Goal: Complete application form: Complete application form

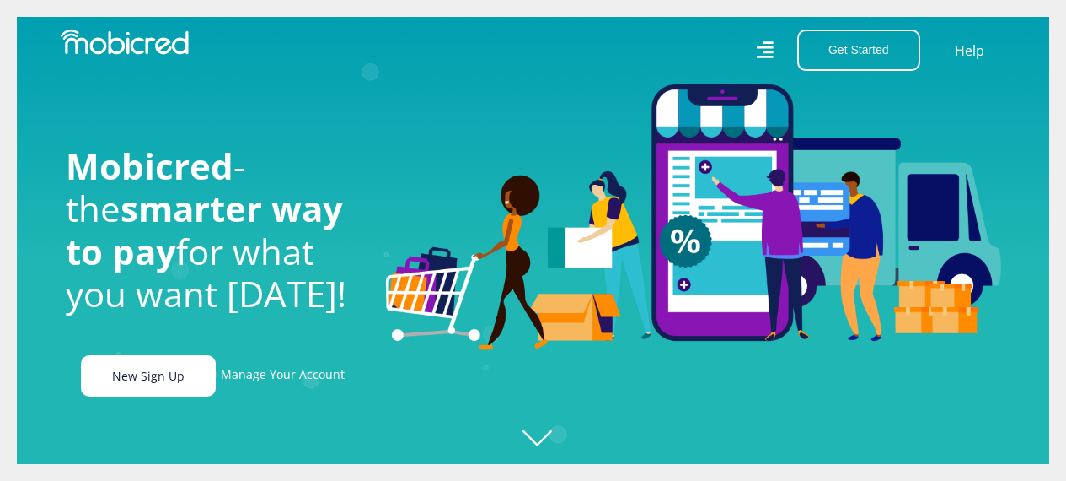
scroll to position [0, 2162]
click at [146, 379] on link "New Sign Up" at bounding box center [148, 375] width 135 height 41
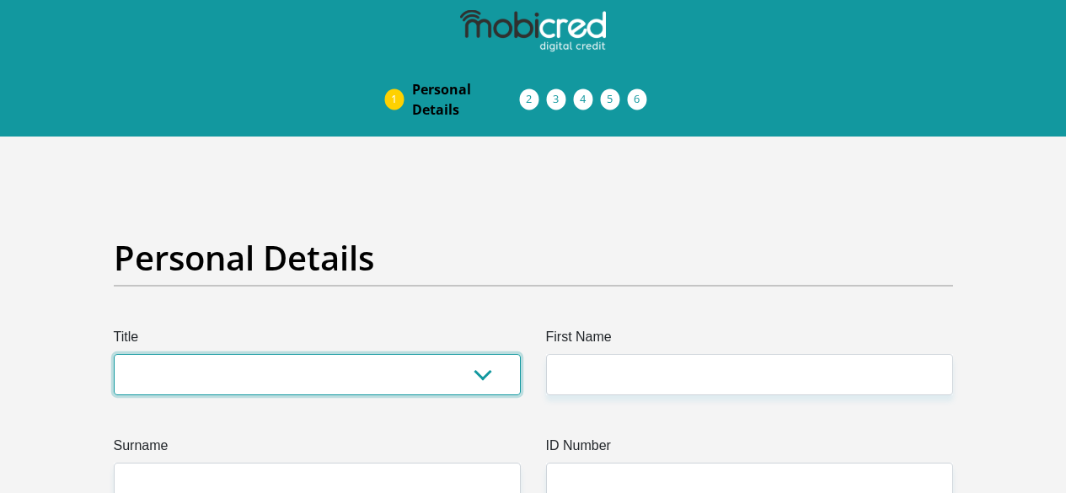
click at [387, 354] on select "Mr Ms Mrs Dr Other" at bounding box center [317, 374] width 407 height 41
select select "Mr"
click at [114, 354] on select "Mr Ms Mrs Dr Other" at bounding box center [317, 374] width 407 height 41
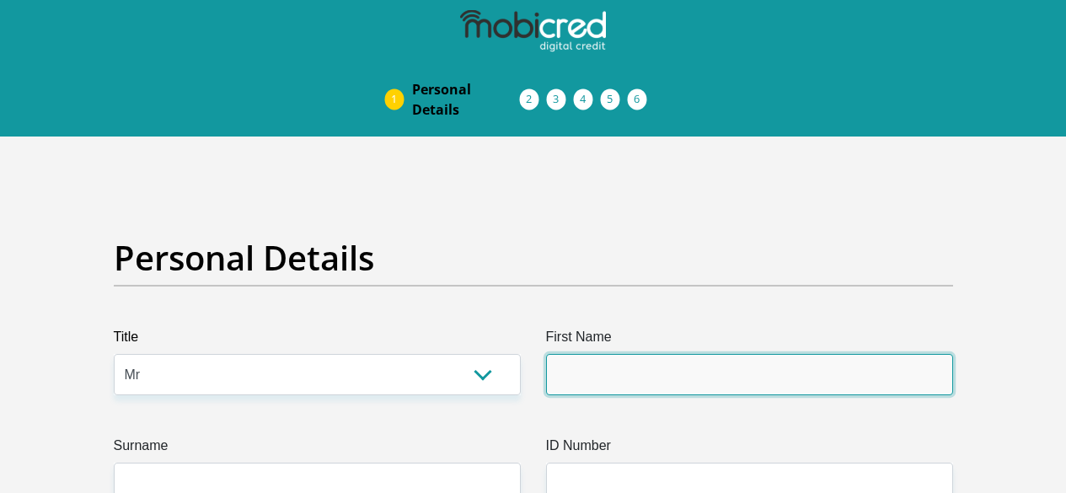
click at [591, 354] on input "First Name" at bounding box center [749, 374] width 407 height 41
type input "Lex"
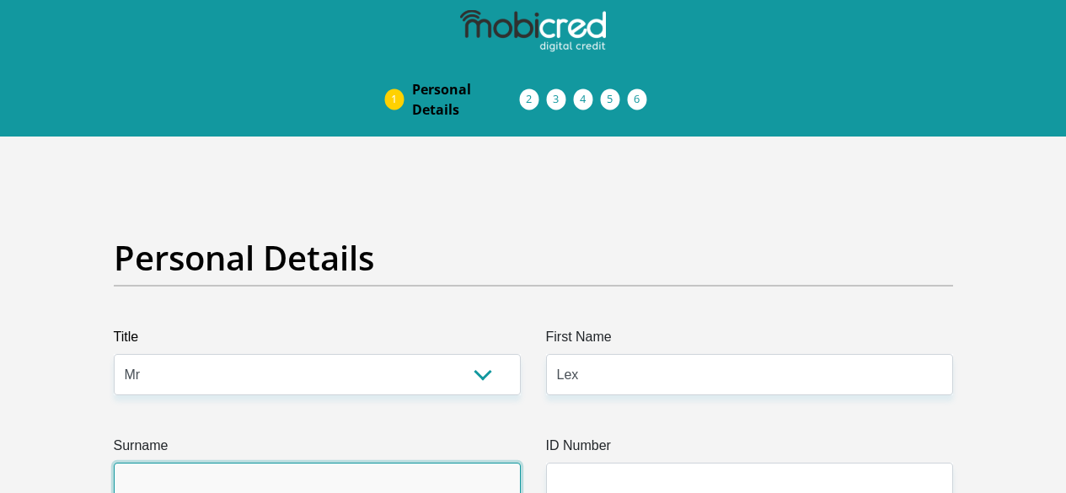
type input "Holtzhausen"
type input "0727168835"
select select "ZAF"
type input "72 Harborth Road"
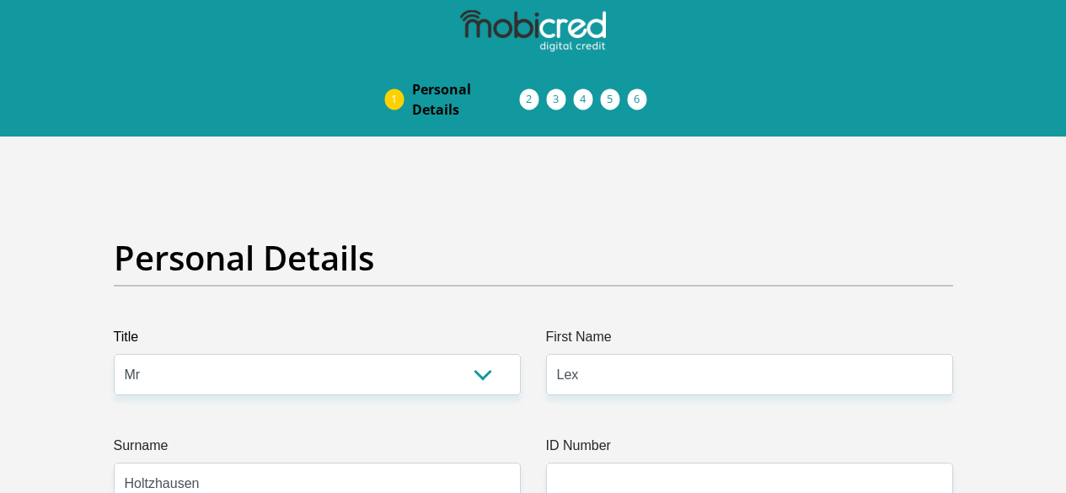
type input "72"
type input "New Germany"
type input "3610"
click at [608, 463] on input "ID Number" at bounding box center [749, 483] width 407 height 41
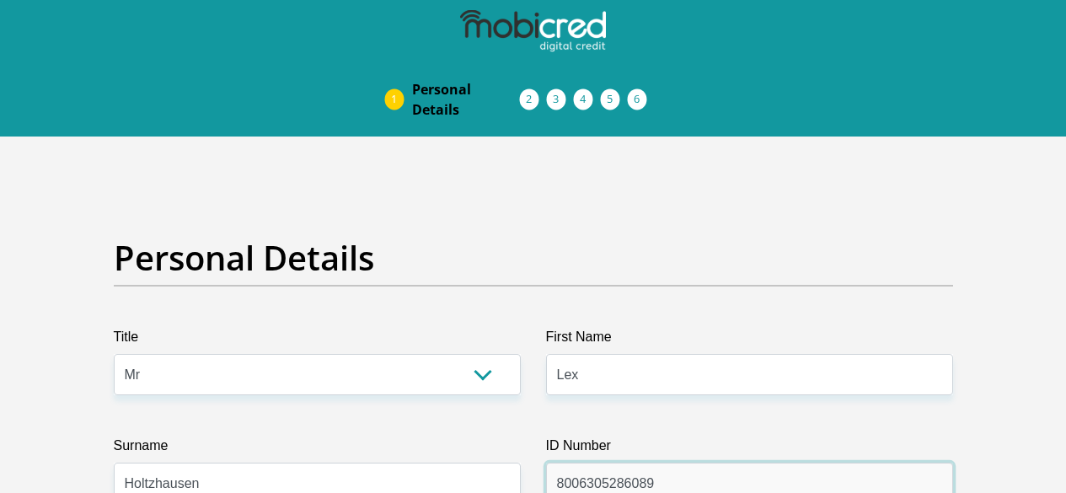
scroll to position [169, 0]
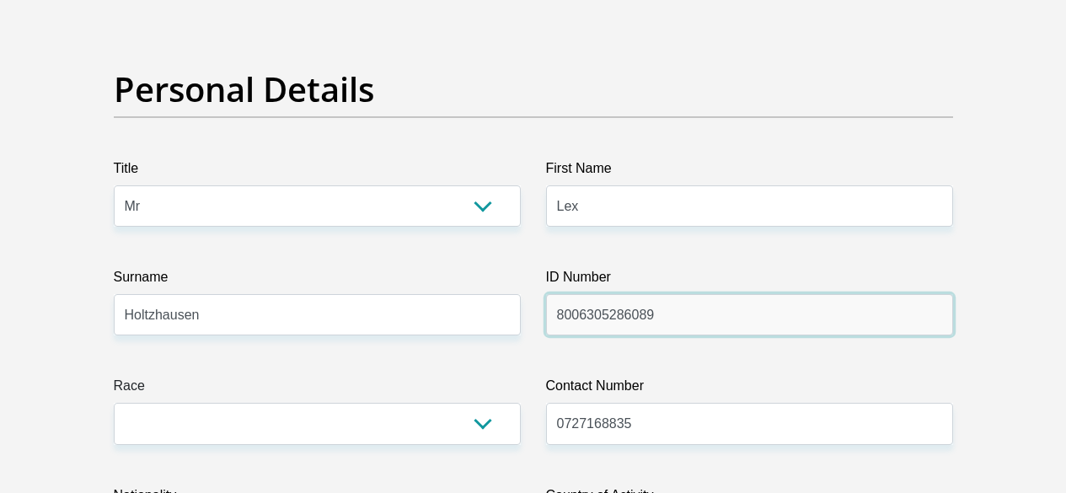
type input "8006305286089"
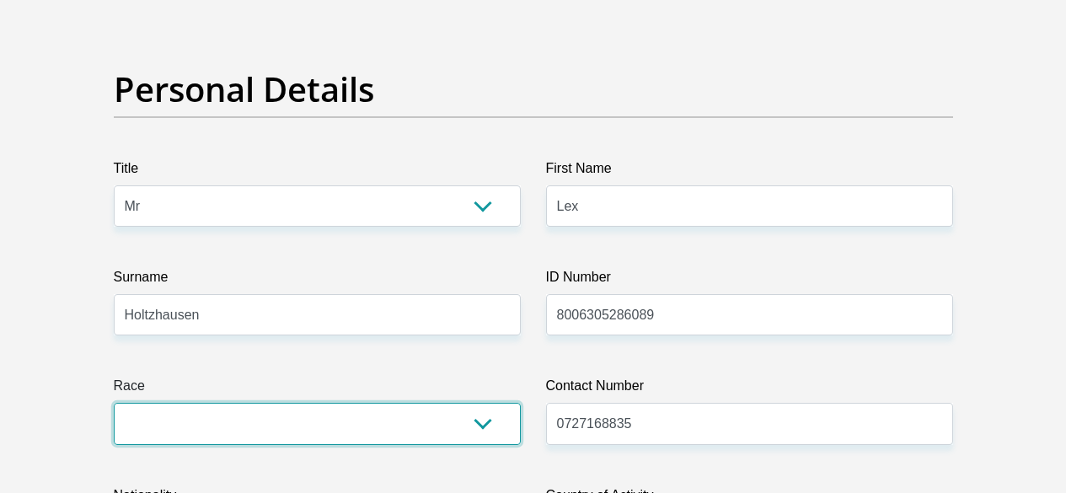
click at [485, 403] on select "Black Coloured Indian White Other" at bounding box center [317, 423] width 407 height 41
select select "4"
click at [114, 403] on select "Black Coloured Indian White Other" at bounding box center [317, 423] width 407 height 41
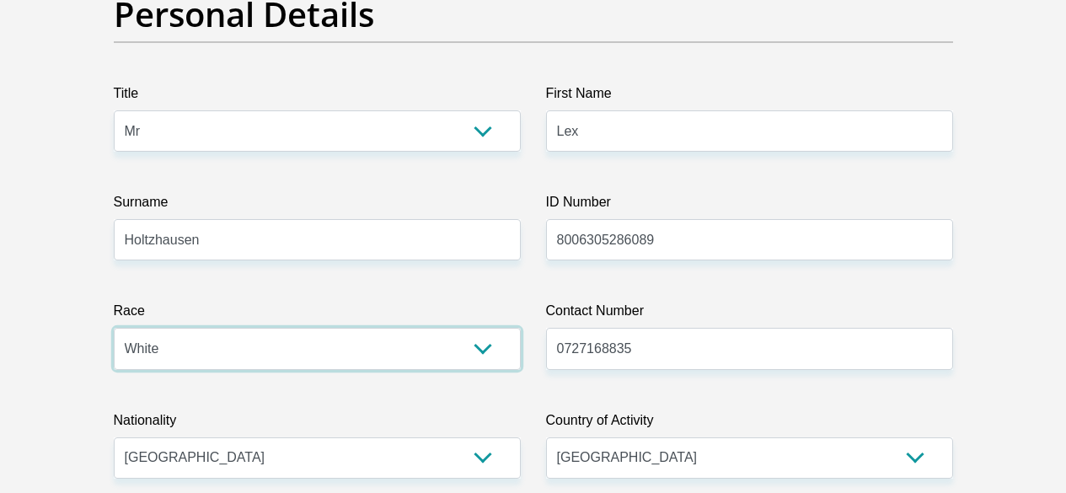
scroll to position [337, 0]
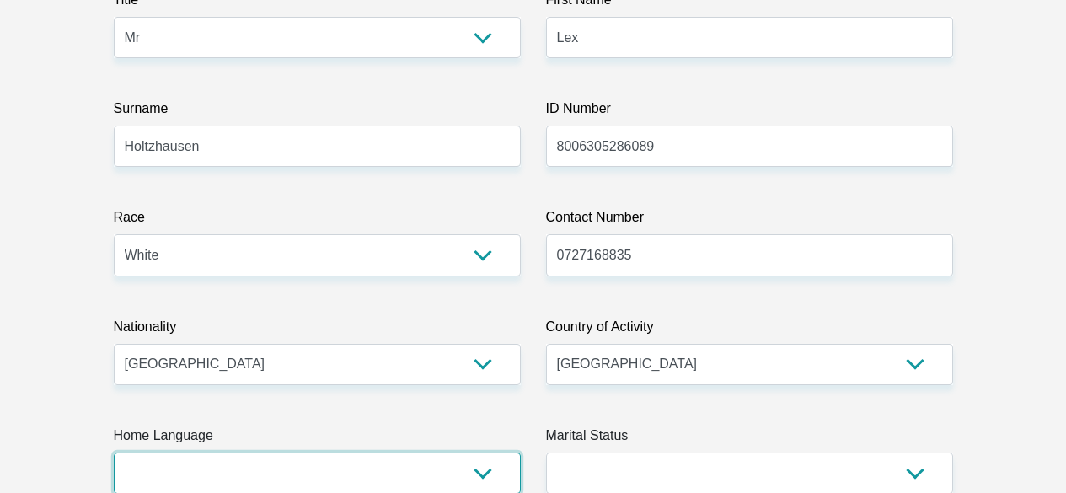
click at [491, 453] on select "Afrikaans English Sepedi South Ndebele Southern Sotho Swati Tsonga Tswana Venda…" at bounding box center [317, 473] width 407 height 41
select select "afr"
click at [114, 453] on select "Afrikaans English Sepedi South Ndebele Southern Sotho Swati Tsonga Tswana Venda…" at bounding box center [317, 473] width 407 height 41
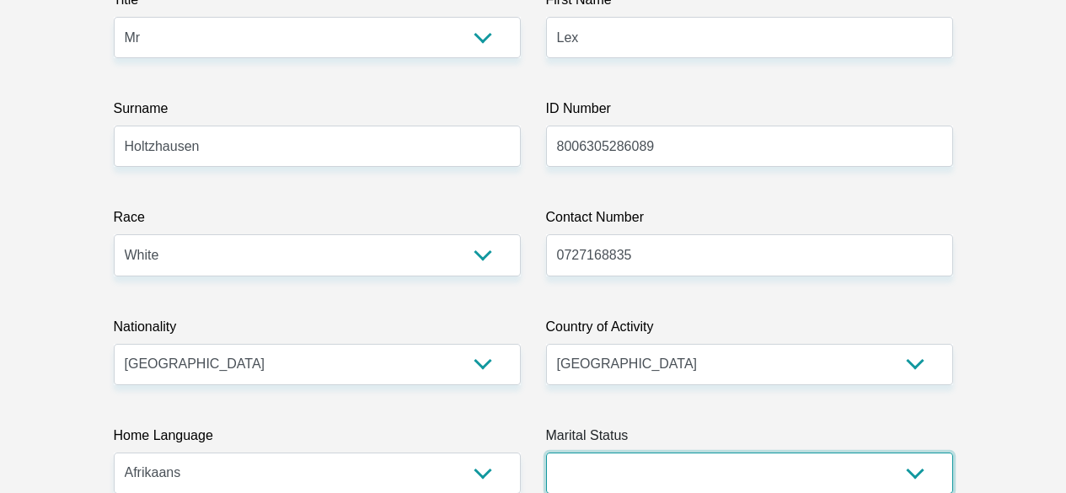
click at [640, 453] on select "Married ANC Single Divorced Widowed Married COP or Customary Law" at bounding box center [749, 473] width 407 height 41
select select "1"
click at [546, 453] on select "Married ANC Single Divorced Widowed Married COP or Customary Law" at bounding box center [749, 473] width 407 height 41
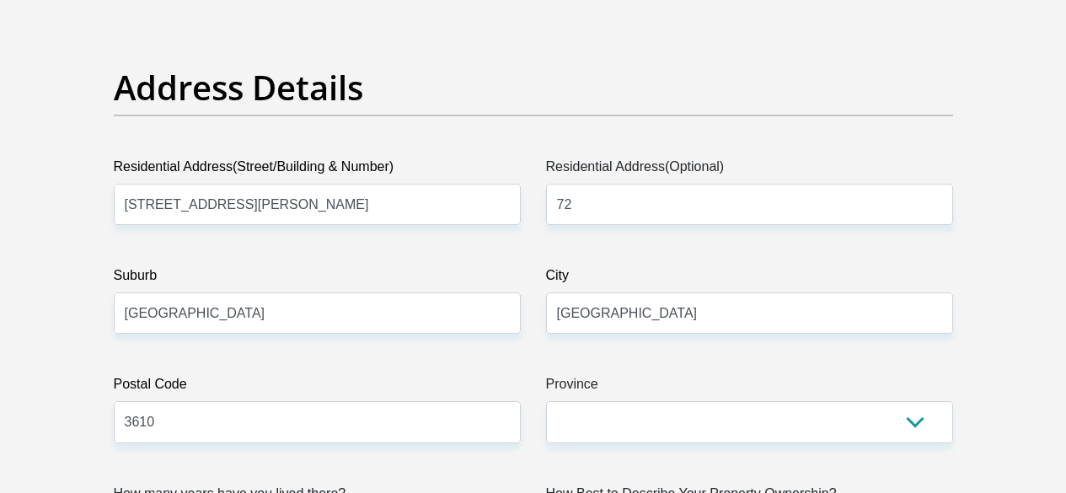
scroll to position [1012, 0]
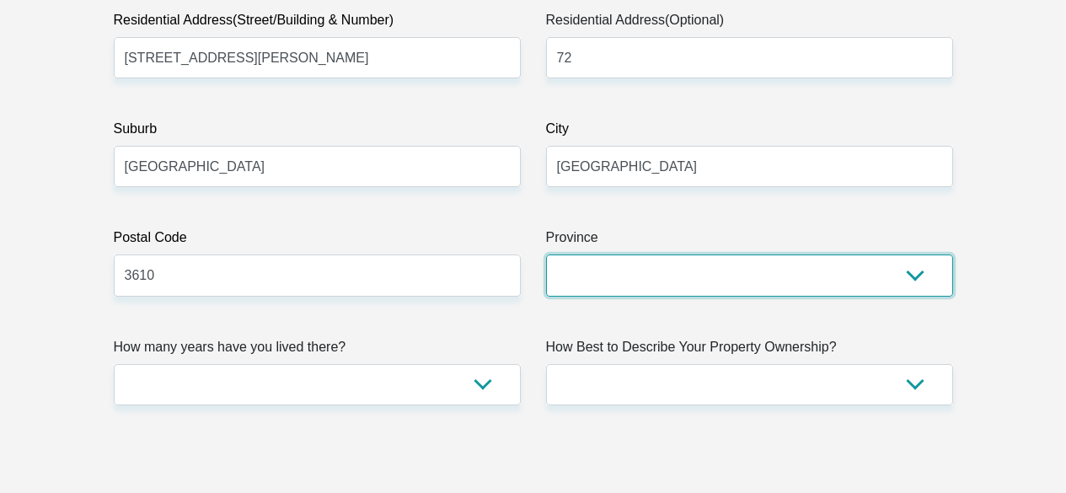
click at [797, 255] on select "Eastern Cape Free State Gauteng KwaZulu-Natal Limpopo Mpumalanga Northern Cape …" at bounding box center [749, 275] width 407 height 41
select select "KwaZulu-Natal"
click at [546, 255] on select "Eastern Cape Free State Gauteng KwaZulu-Natal Limpopo Mpumalanga Northern Cape …" at bounding box center [749, 275] width 407 height 41
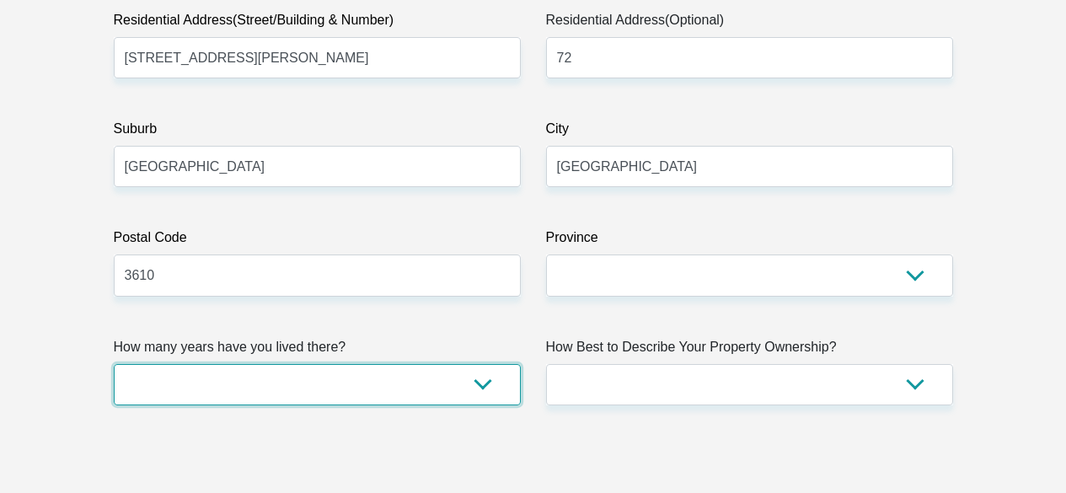
click at [453, 364] on select "less than 1 year 1-3 years 3-5 years 5+ years" at bounding box center [317, 384] width 407 height 41
select select "5"
click at [114, 364] on select "less than 1 year 1-3 years 3-5 years 5+ years" at bounding box center [317, 384] width 407 height 41
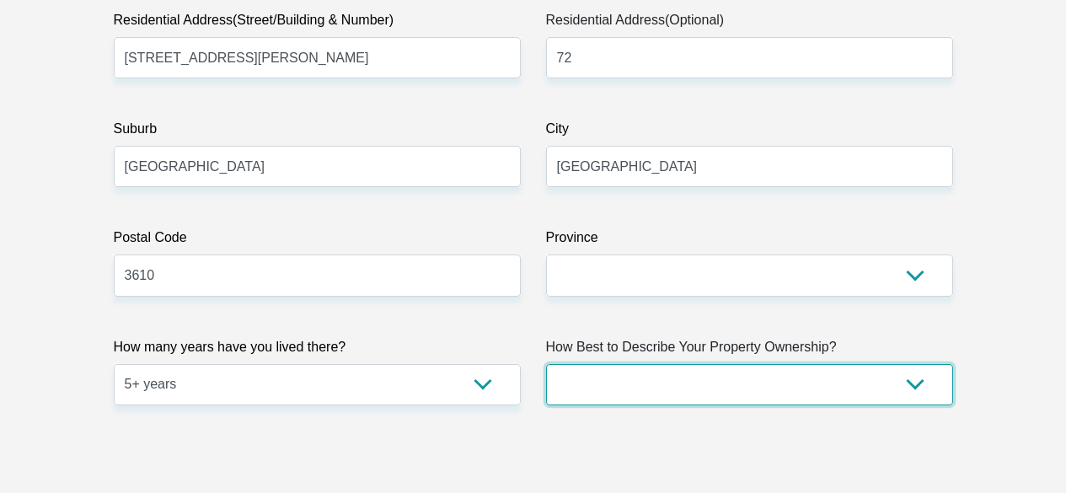
click at [674, 364] on select "Owned Rented Family Owned Company Dwelling" at bounding box center [749, 384] width 407 height 41
select select "Owned"
click at [546, 364] on select "Owned Rented Family Owned Company Dwelling" at bounding box center [749, 384] width 407 height 41
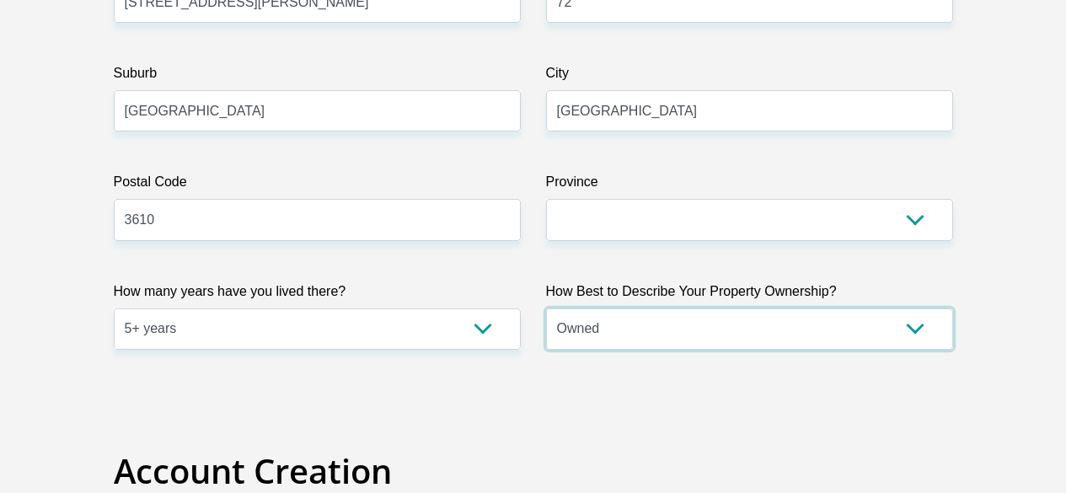
scroll to position [1265, 0]
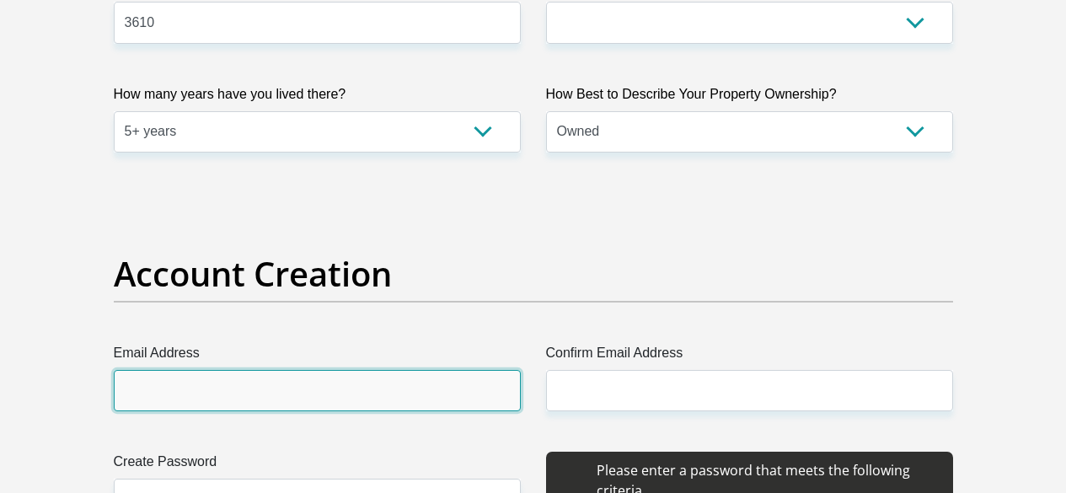
click at [310, 370] on input "Email Address" at bounding box center [317, 390] width 407 height 41
type input "[EMAIL_ADDRESS][DOMAIN_NAME]"
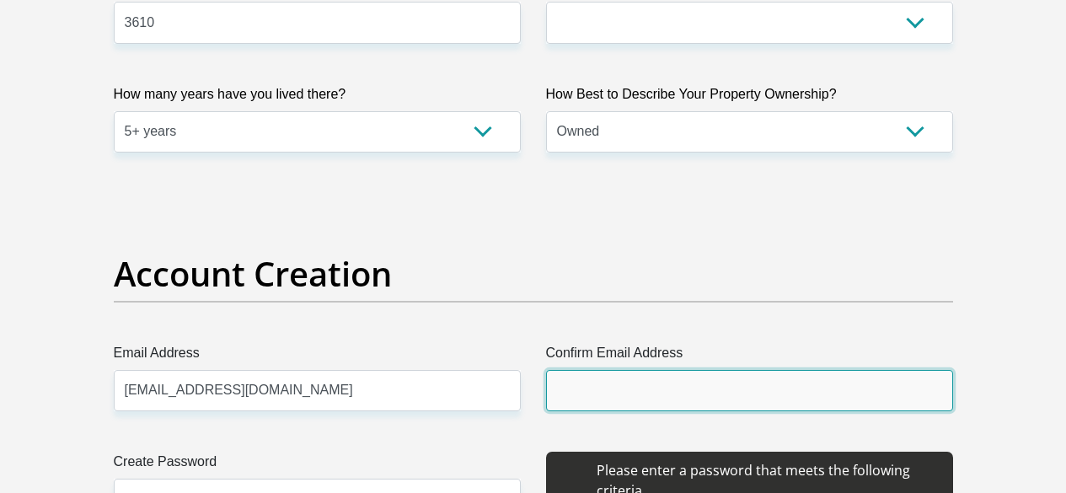
type input "[EMAIL_ADDRESS][DOMAIN_NAME]"
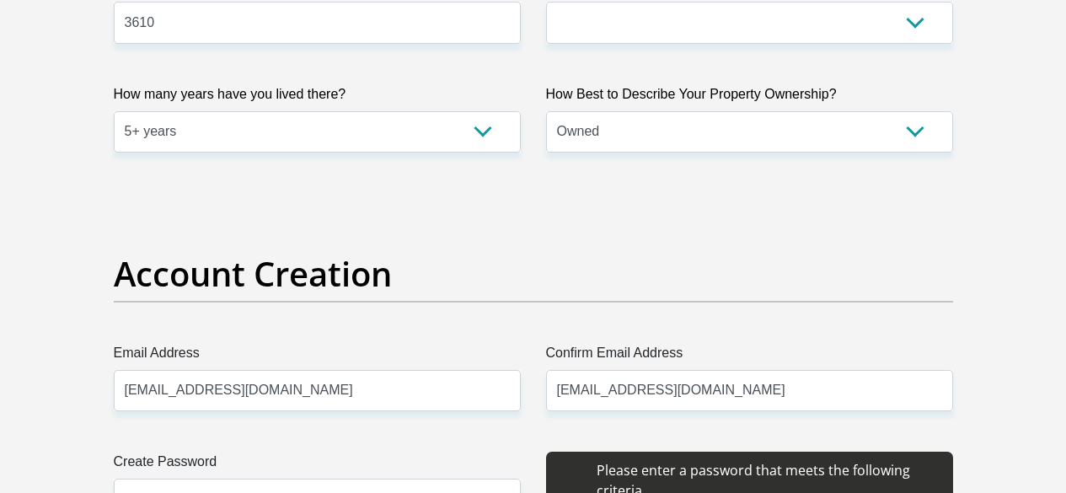
type input "Alexander"
type input "Holtzhausen"
type input "0311093033"
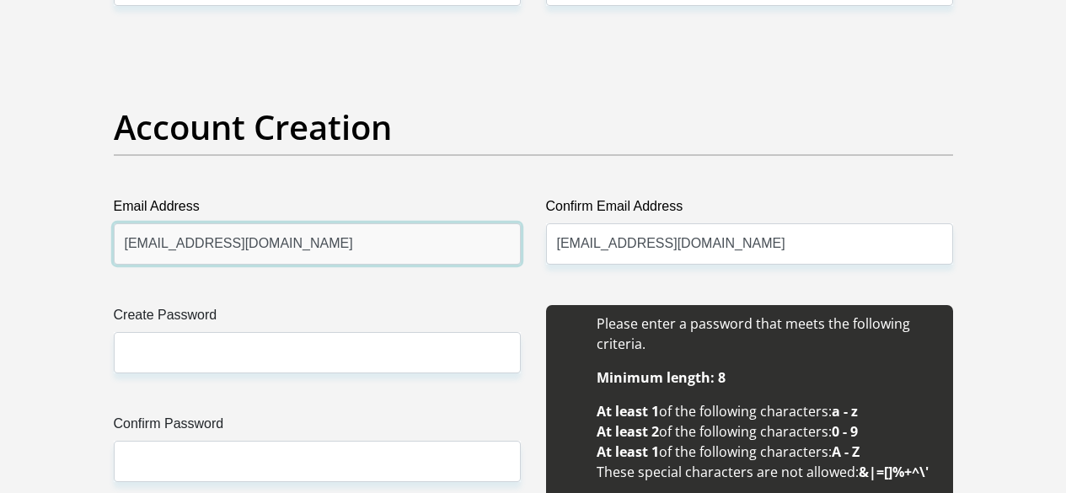
scroll to position [1433, 0]
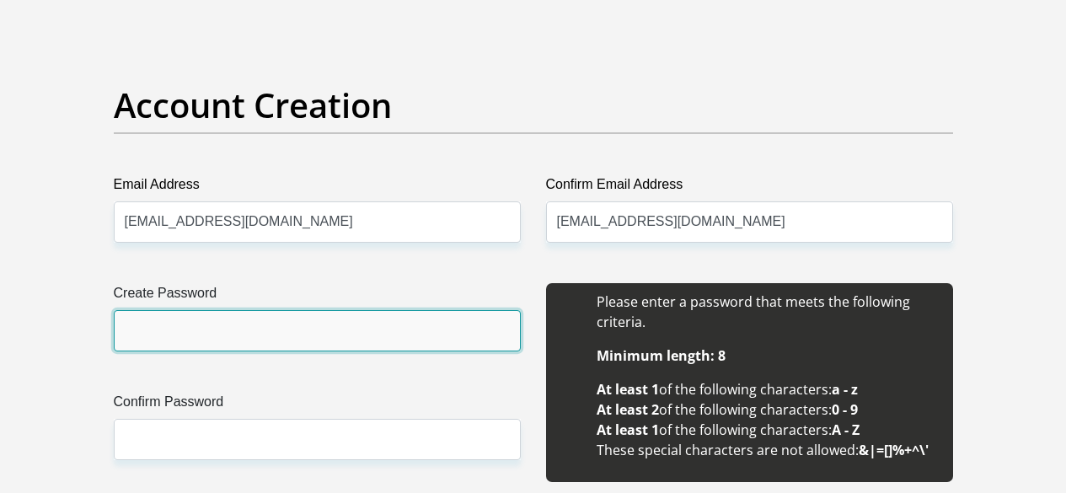
click at [292, 310] on input "Create Password" at bounding box center [317, 330] width 407 height 41
click at [244, 310] on input "Create Password" at bounding box center [317, 330] width 407 height 41
click at [317, 310] on input "Create Password" at bounding box center [317, 330] width 407 height 41
drag, startPoint x: 284, startPoint y: 269, endPoint x: 27, endPoint y: 267, distance: 257.1
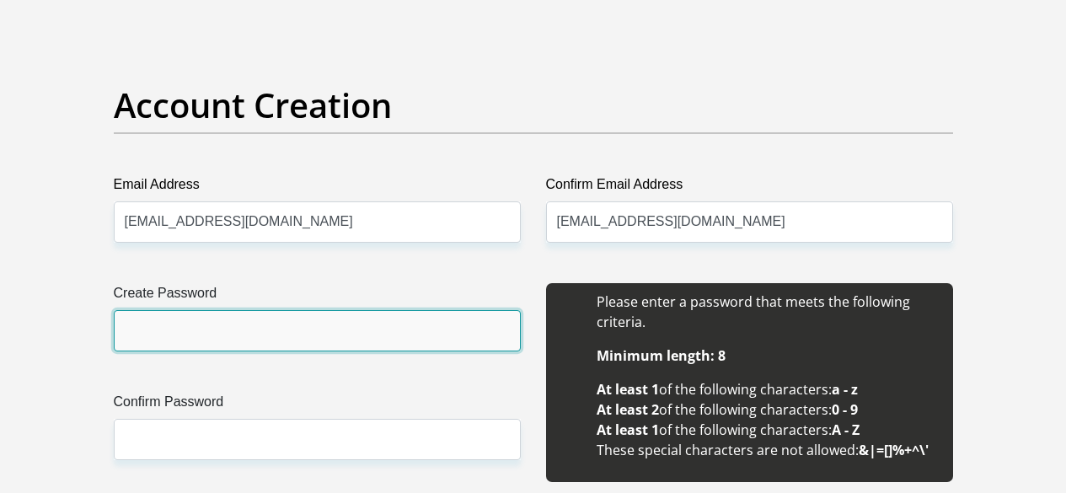
drag, startPoint x: 121, startPoint y: 271, endPoint x: 223, endPoint y: 272, distance: 102.0
click at [223, 310] on input "Create Password" at bounding box center [317, 330] width 407 height 41
type input "r9j6hanpCKeaEF5"
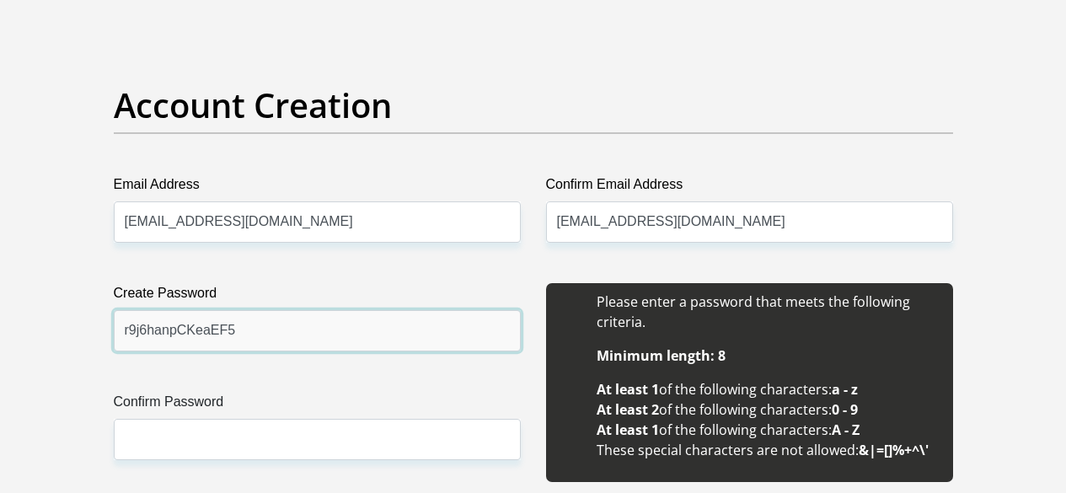
drag, startPoint x: 301, startPoint y: 278, endPoint x: 13, endPoint y: 268, distance: 288.5
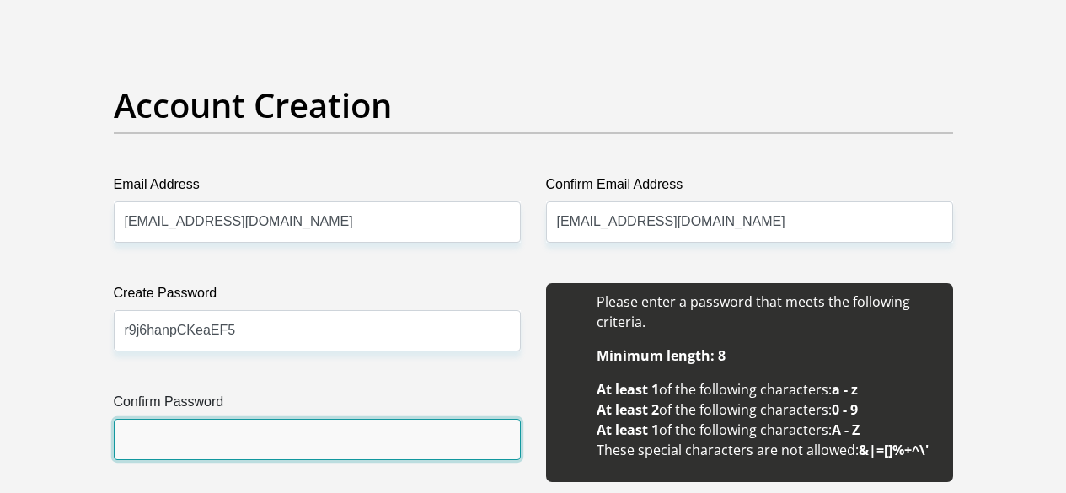
click at [127, 419] on input "Confirm Password" at bounding box center [317, 439] width 407 height 41
paste input "r9j6hanpCKeaEF5"
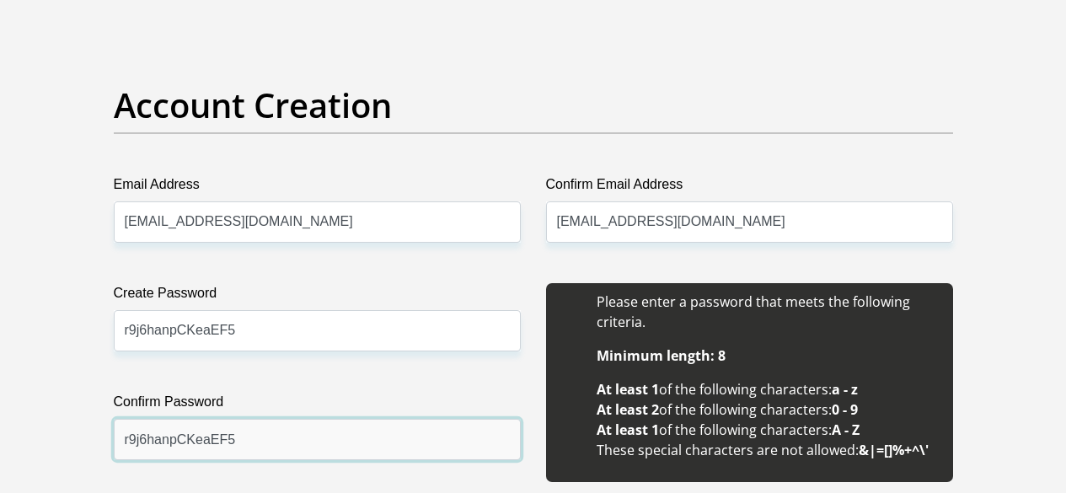
scroll to position [1770, 0]
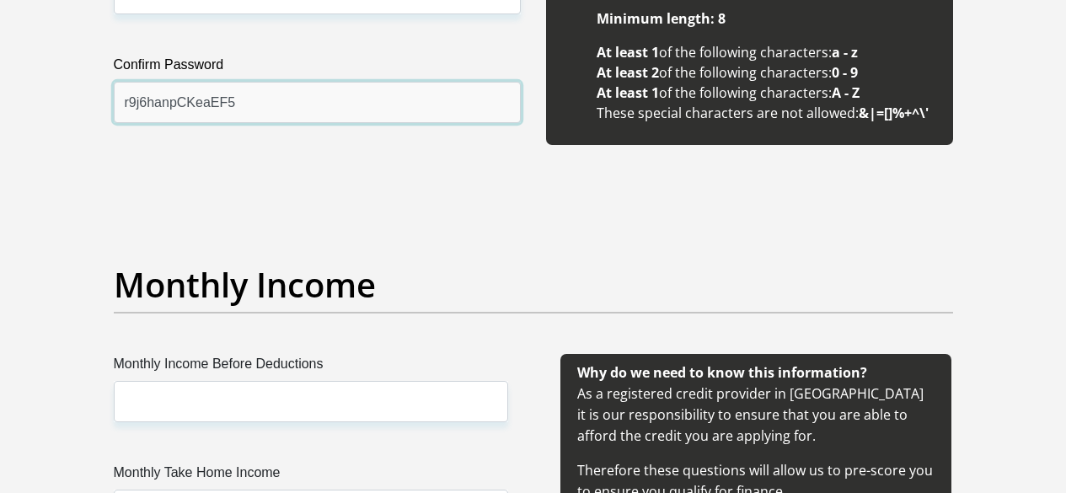
type input "r9j6hanpCKeaEF5"
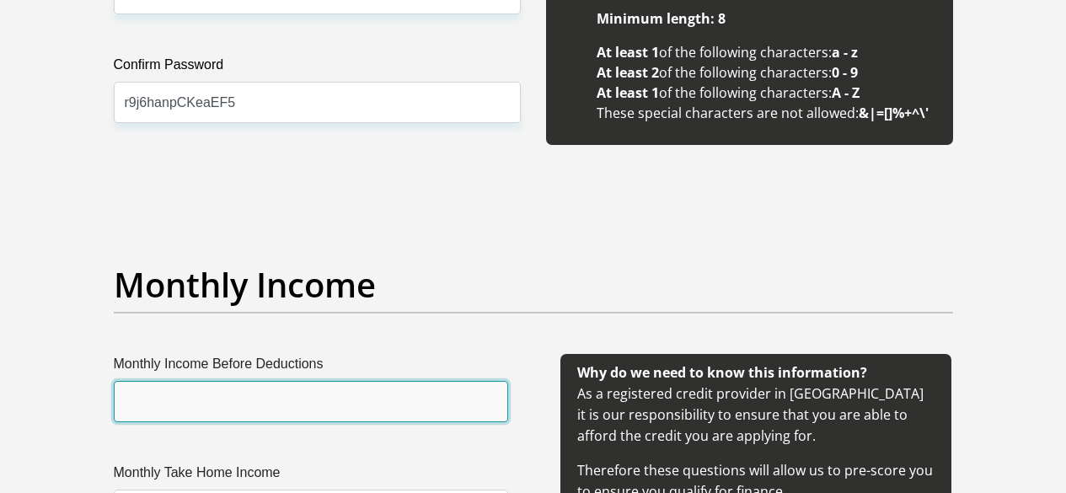
click at [262, 381] on input "Monthly Income Before Deductions" at bounding box center [311, 401] width 395 height 41
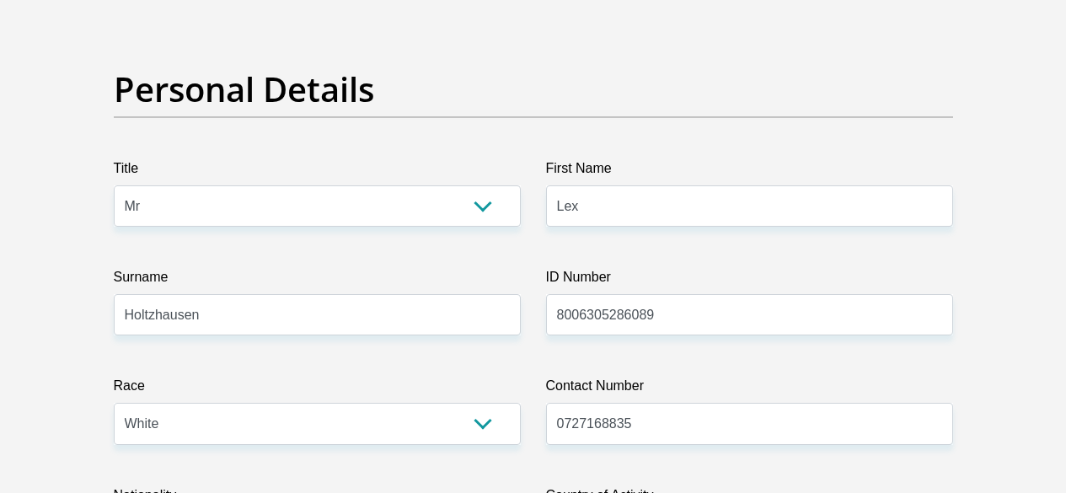
scroll to position [0, 0]
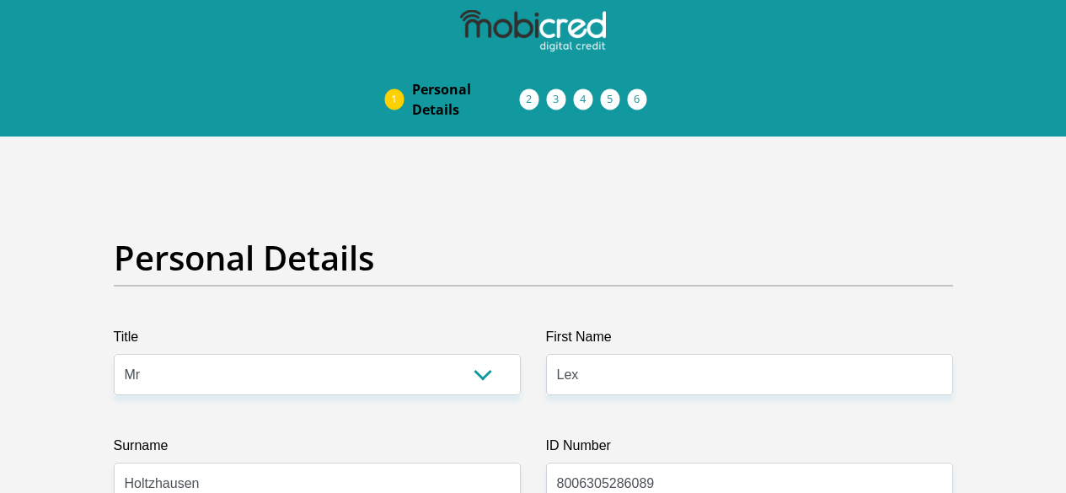
click at [0, 0] on img at bounding box center [0, 0] width 0 height 0
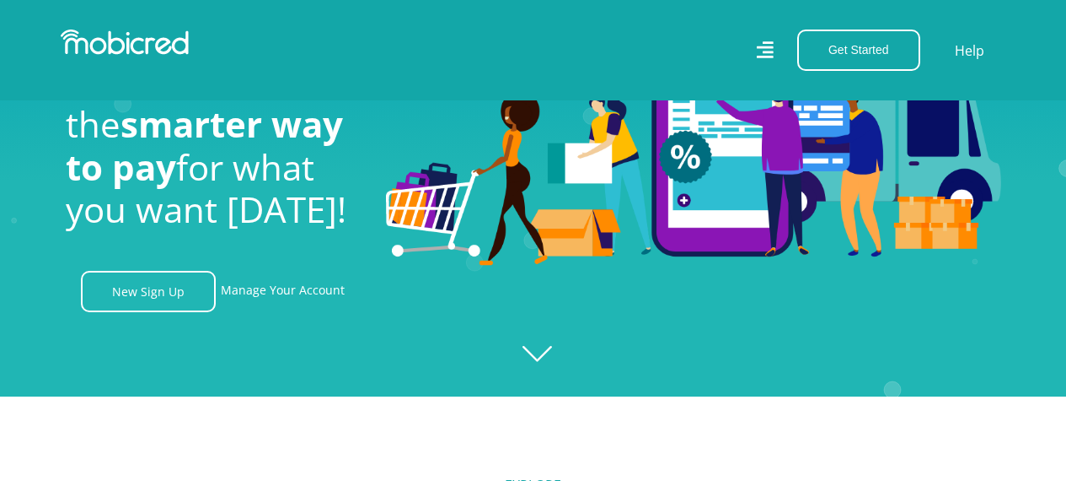
scroll to position [0, 1201]
click at [261, 300] on link "Manage Your Account" at bounding box center [283, 291] width 124 height 41
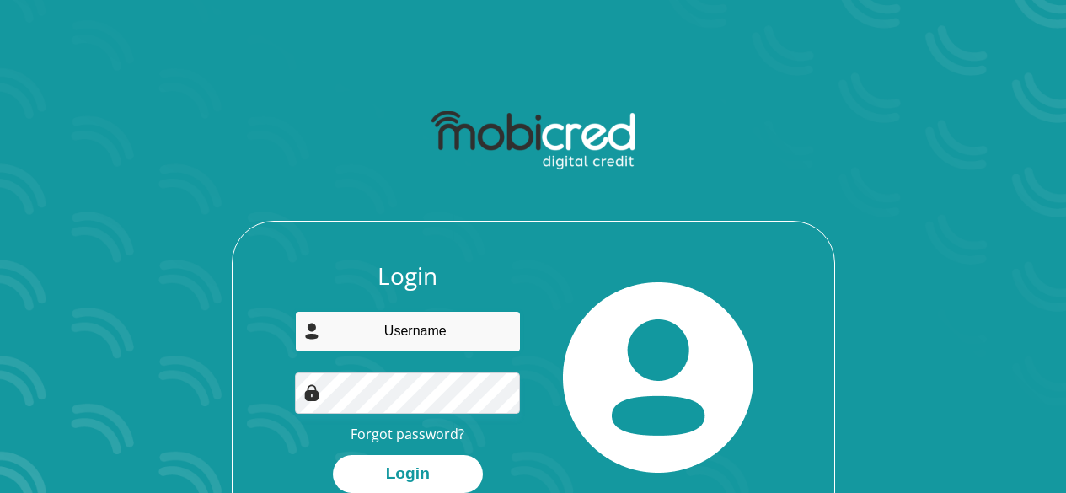
click at [427, 336] on input "email" at bounding box center [408, 331] width 226 height 41
type input "[EMAIL_ADDRESS][DOMAIN_NAME]"
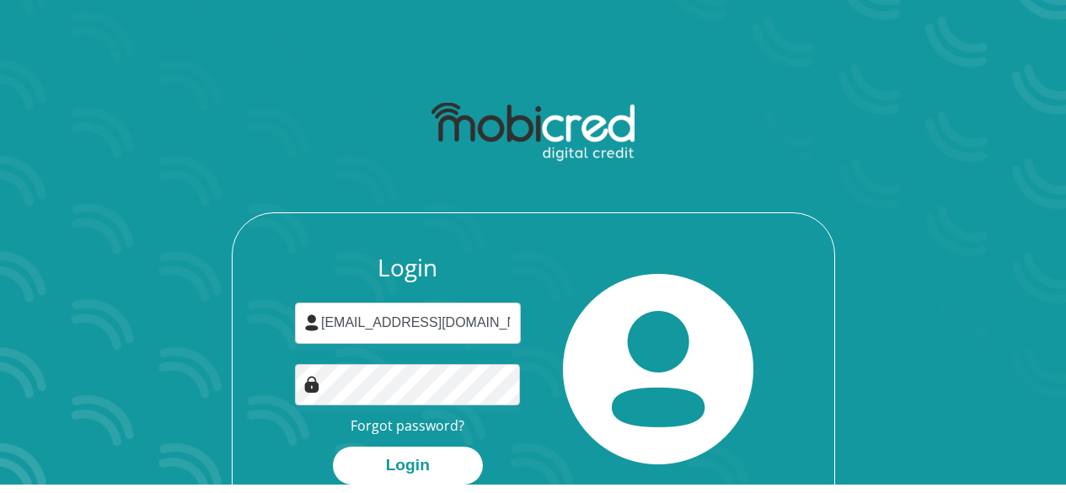
scroll to position [96, 0]
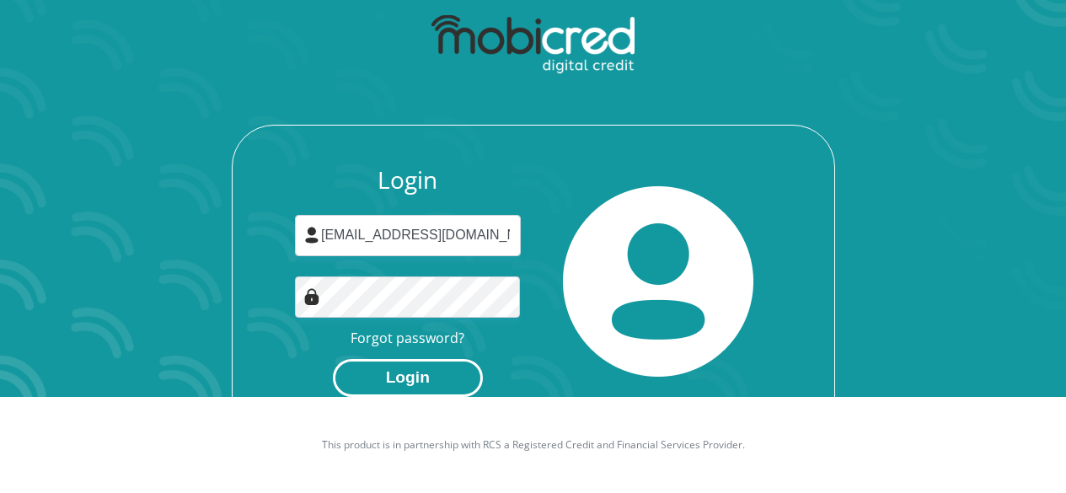
click at [428, 384] on button "Login" at bounding box center [408, 378] width 150 height 38
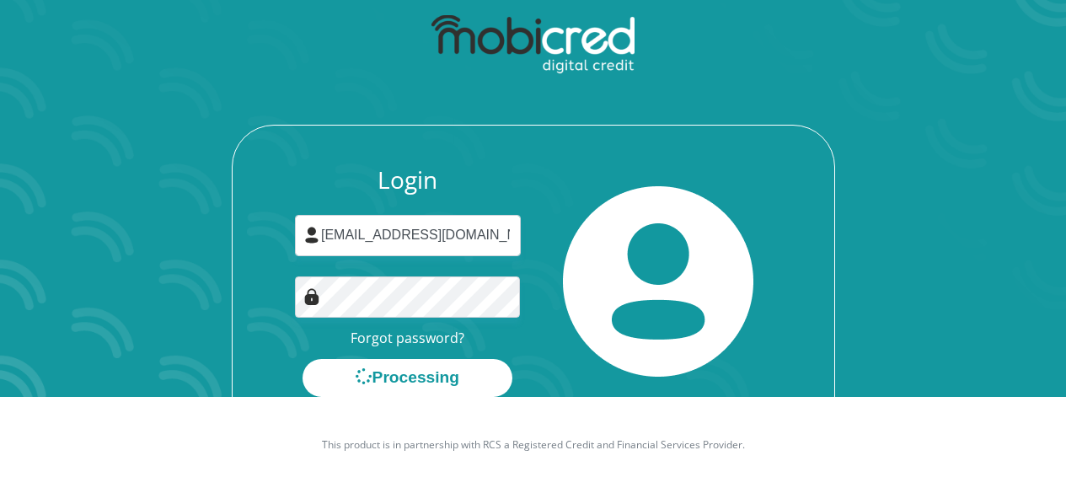
scroll to position [0, 0]
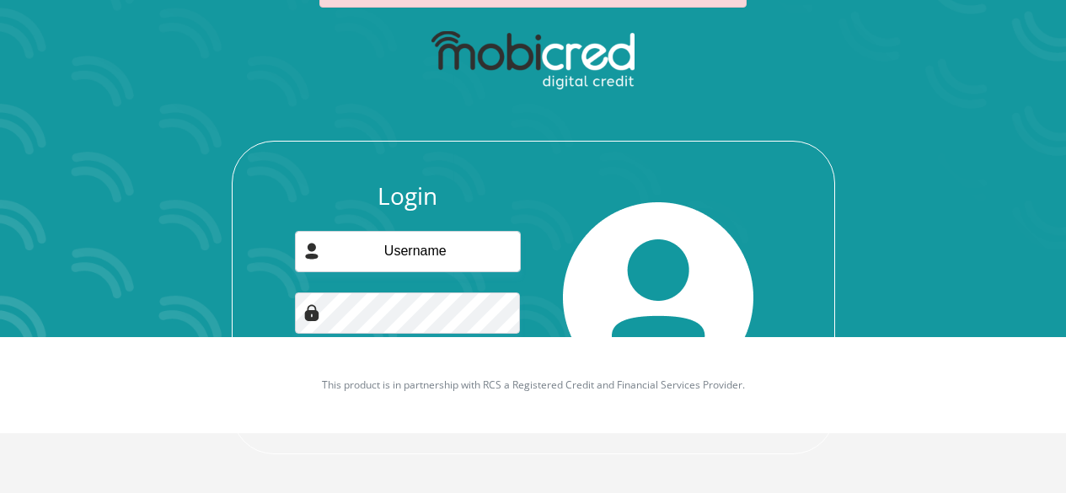
scroll to position [157, 0]
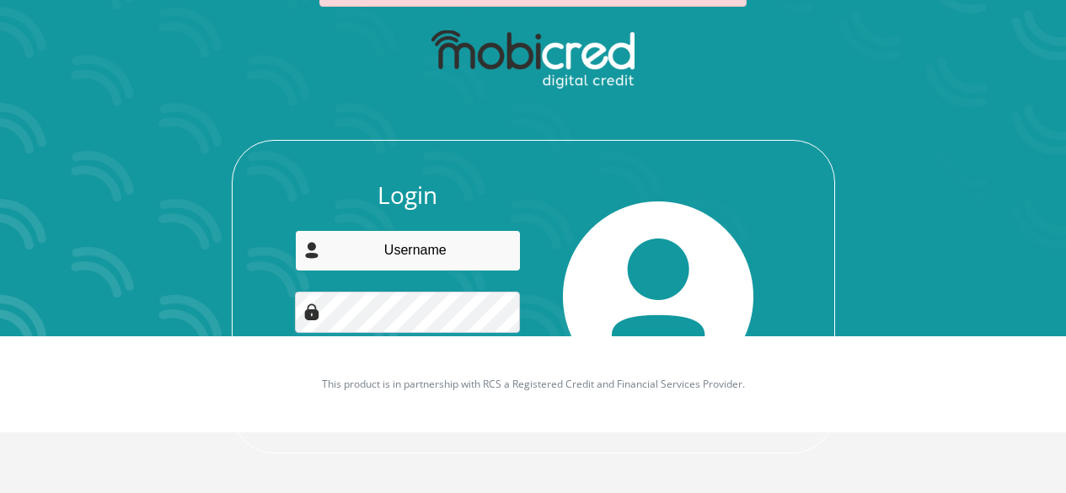
click at [454, 258] on input "email" at bounding box center [408, 250] width 226 height 41
type input "[EMAIL_ADDRESS][DOMAIN_NAME]"
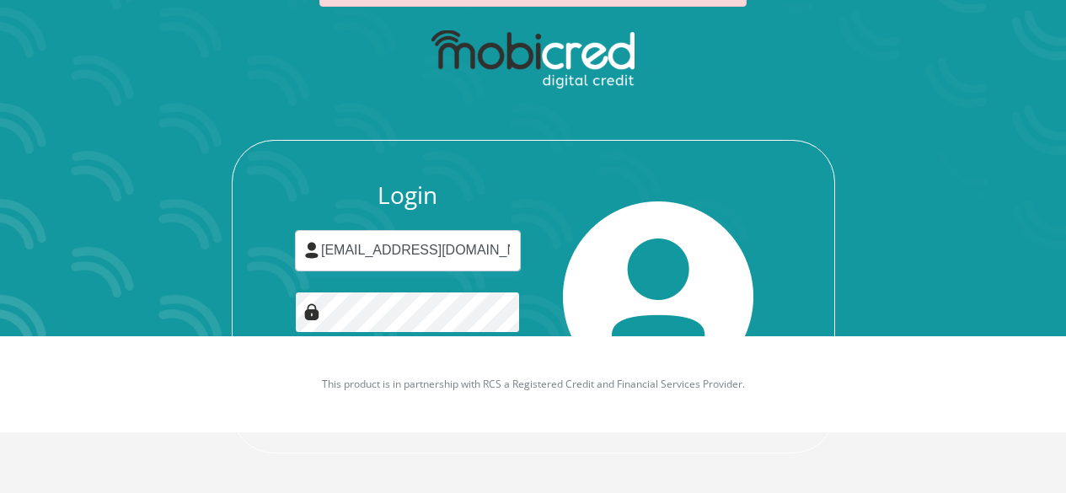
click at [250, 303] on div "Login [EMAIL_ADDRESS][DOMAIN_NAME] Forgot password? Login" at bounding box center [534, 316] width 602 height 271
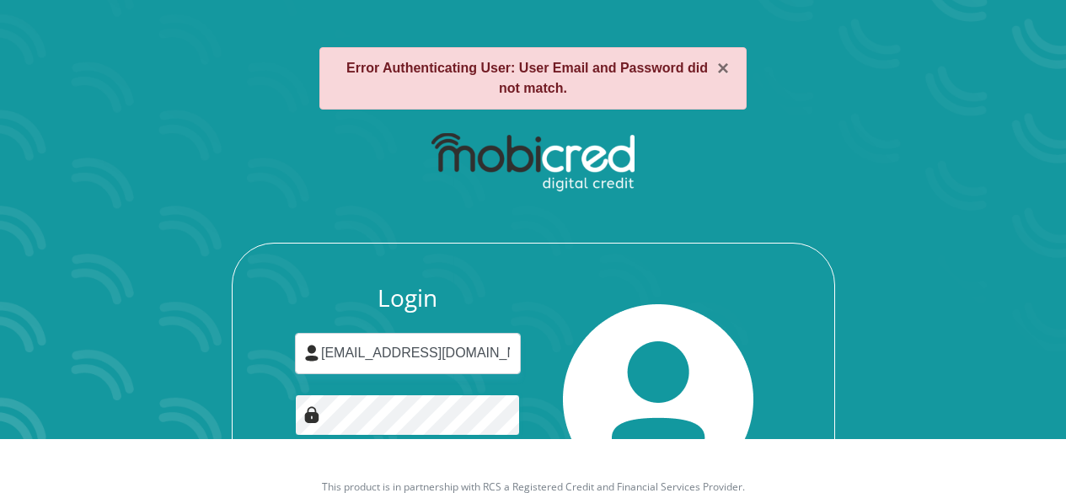
scroll to position [0, 0]
